Goal: Check status: Check status

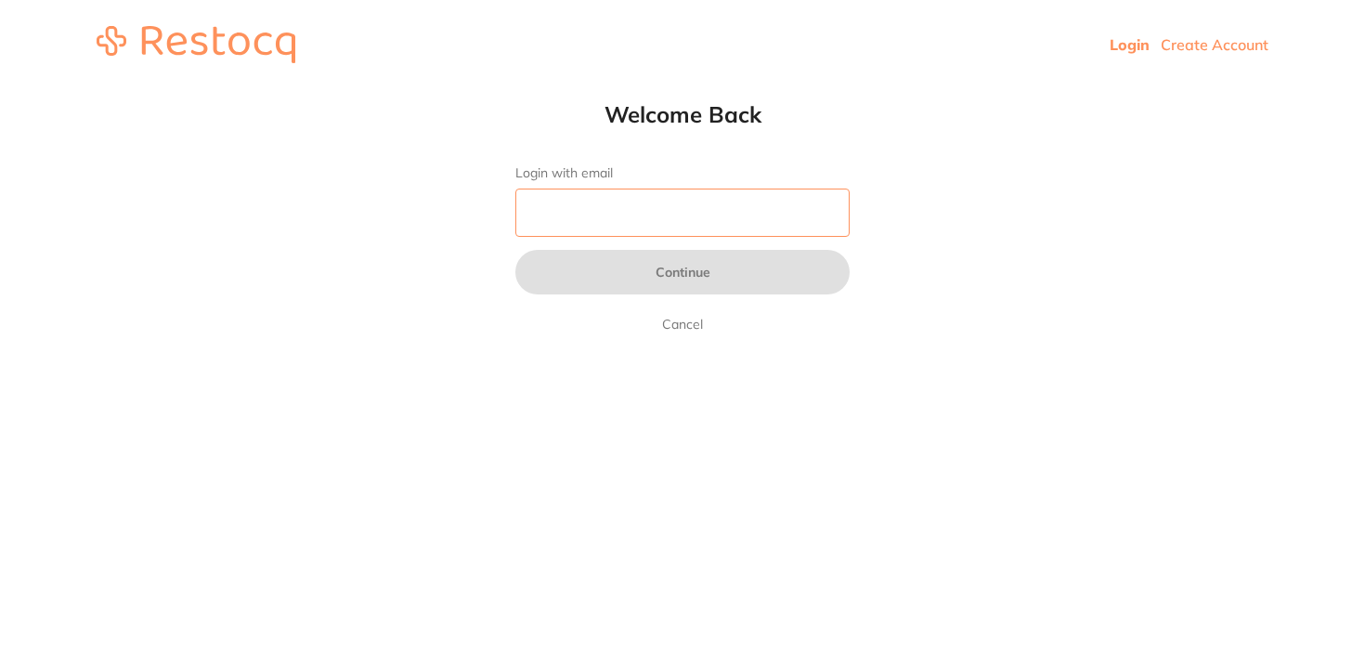
click at [600, 198] on input "Login with email" at bounding box center [682, 213] width 334 height 48
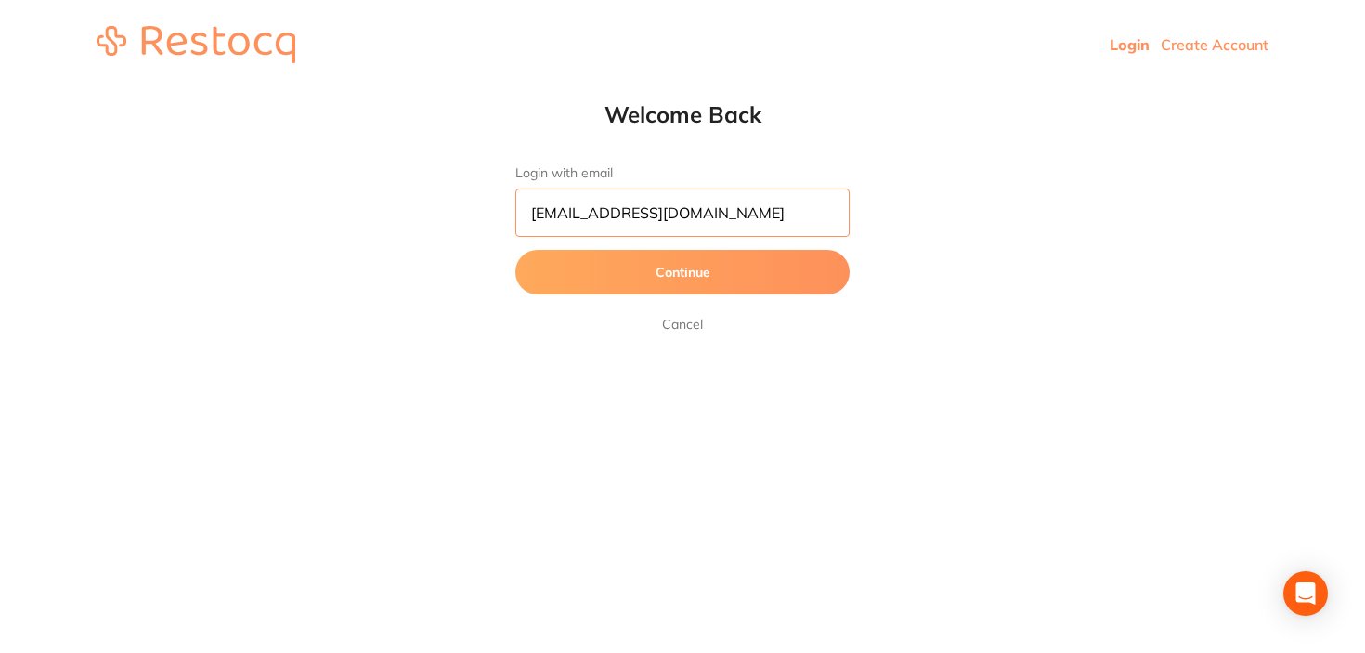
type input "[EMAIL_ADDRESS][DOMAIN_NAME]"
click at [515, 250] on button "Continue" at bounding box center [682, 272] width 334 height 45
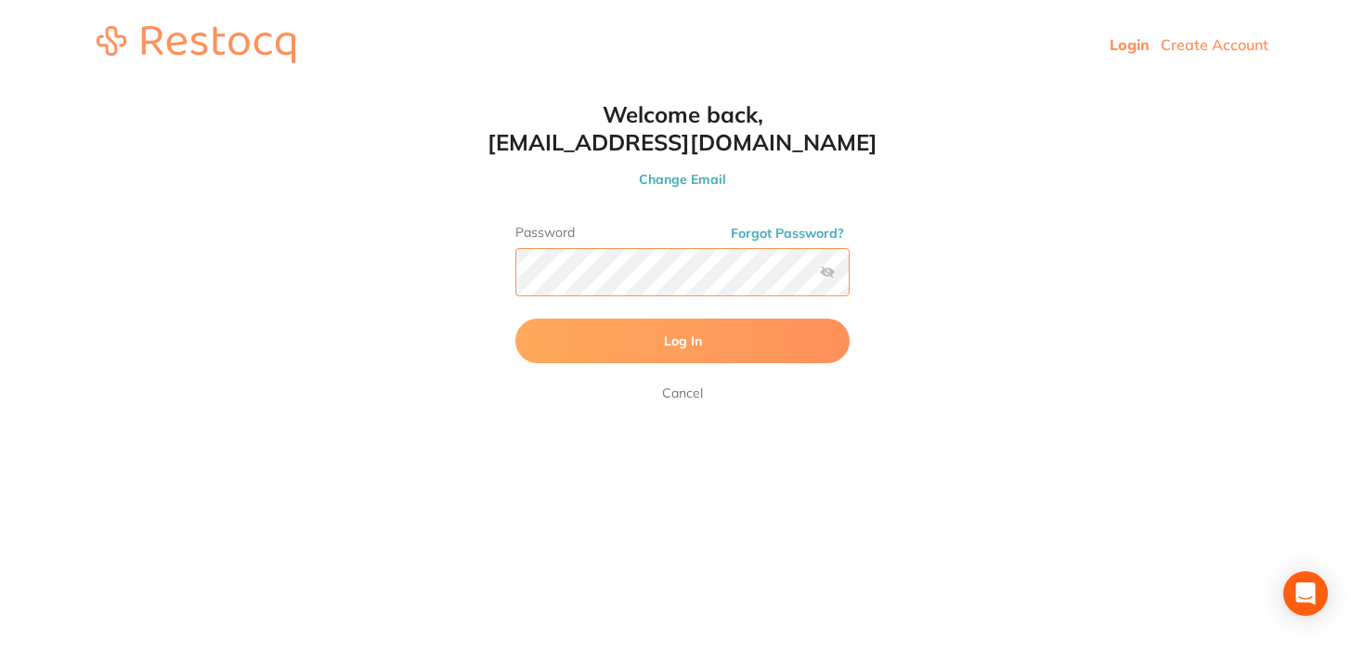
click at [515, 319] on button "Log In" at bounding box center [682, 341] width 334 height 45
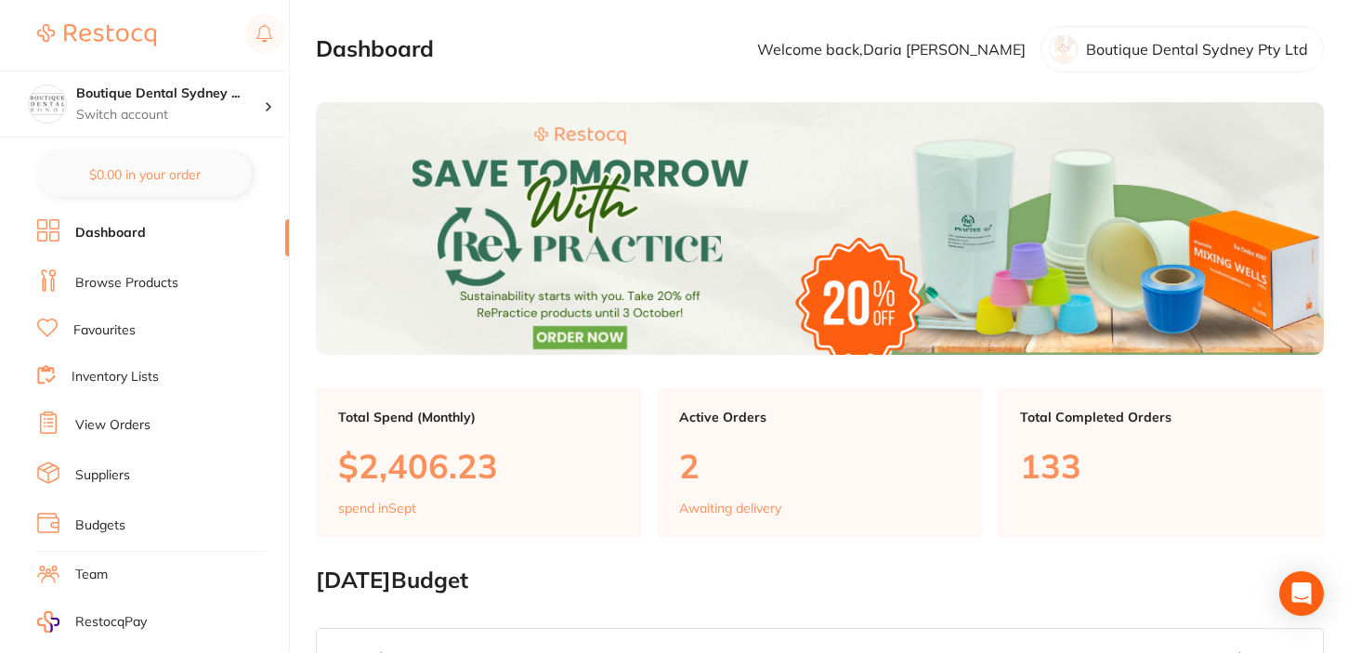
click at [806, 437] on div "Active Orders 2 Awaiting delivery" at bounding box center [820, 462] width 326 height 150
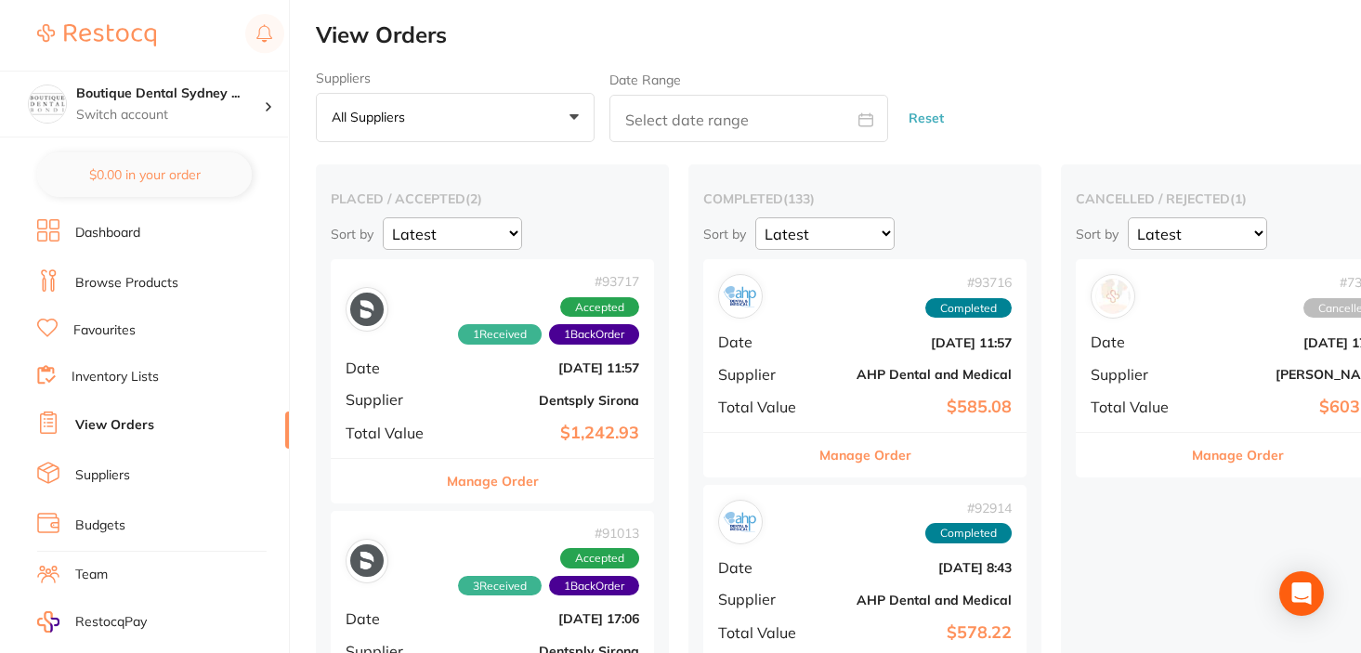
scroll to position [24, 0]
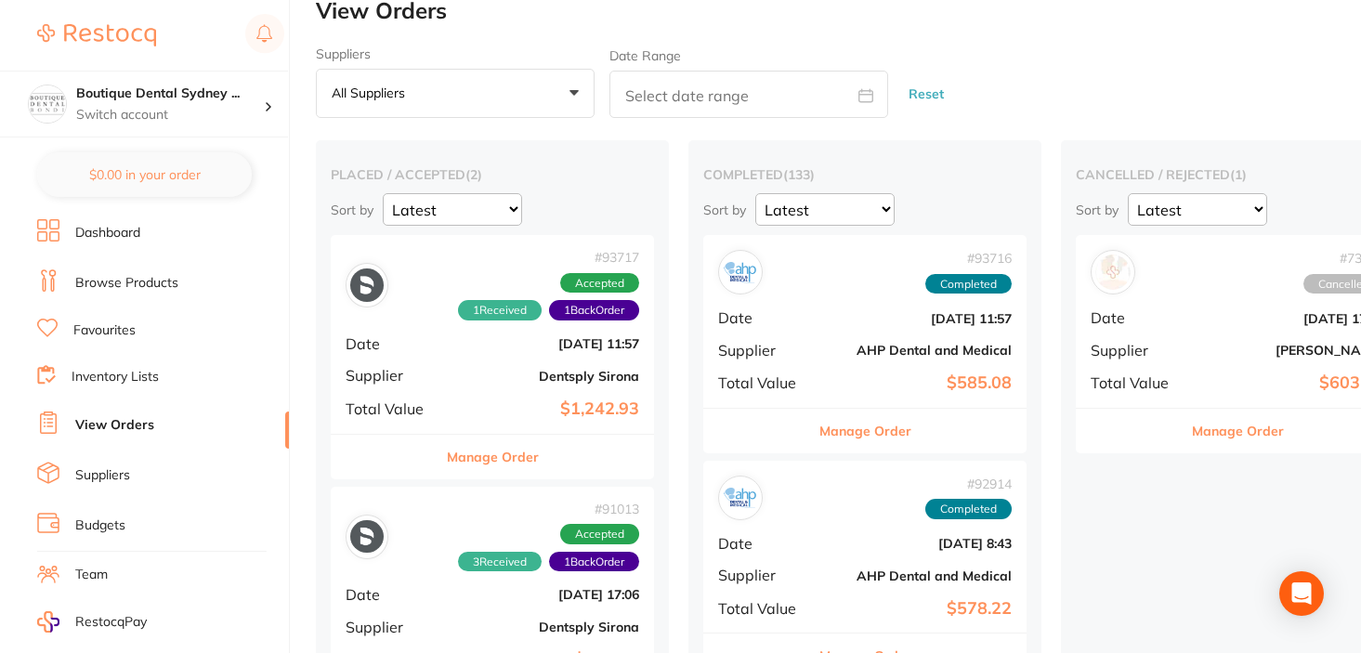
click at [518, 469] on button "Manage Order" at bounding box center [493, 457] width 92 height 45
